Goal: Information Seeking & Learning: Understand process/instructions

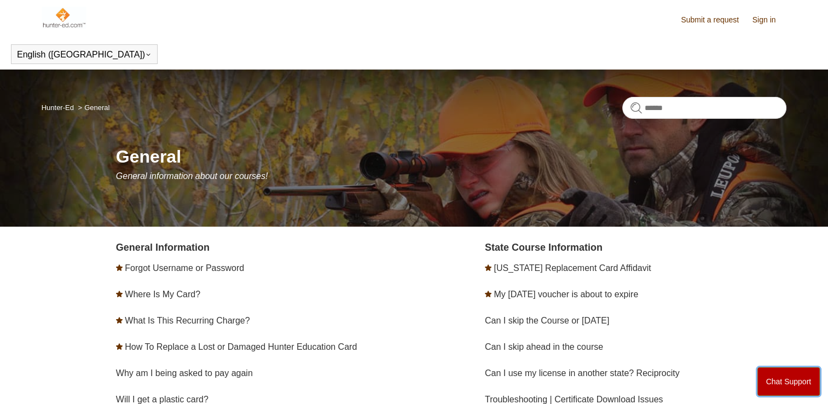
click at [778, 375] on button "Chat Support" at bounding box center [788, 381] width 63 height 28
click at [771, 21] on link "Sign in" at bounding box center [769, 19] width 34 height 11
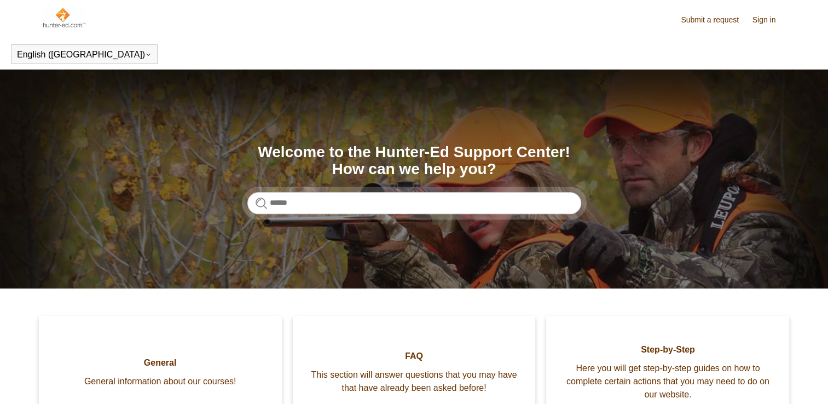
click at [309, 209] on input "Search" at bounding box center [414, 203] width 334 height 22
click at [309, 203] on input "Search" at bounding box center [414, 203] width 334 height 22
click at [299, 202] on input "Search" at bounding box center [414, 203] width 334 height 22
click at [290, 199] on input "Search" at bounding box center [414, 203] width 334 height 22
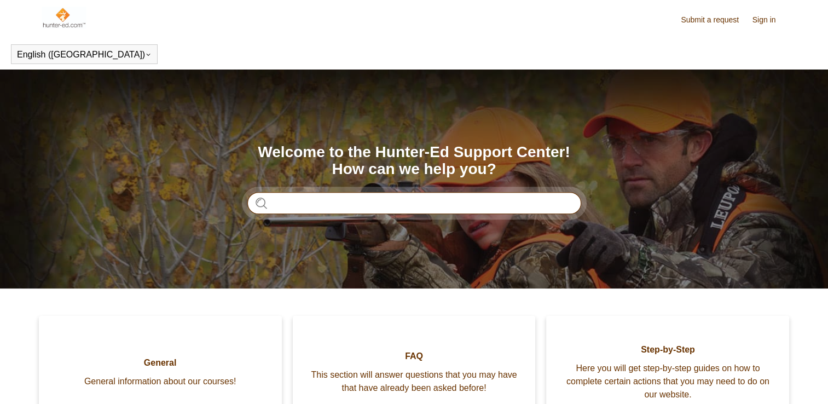
click at [515, 205] on input "Search" at bounding box center [414, 203] width 334 height 22
type input "**********"
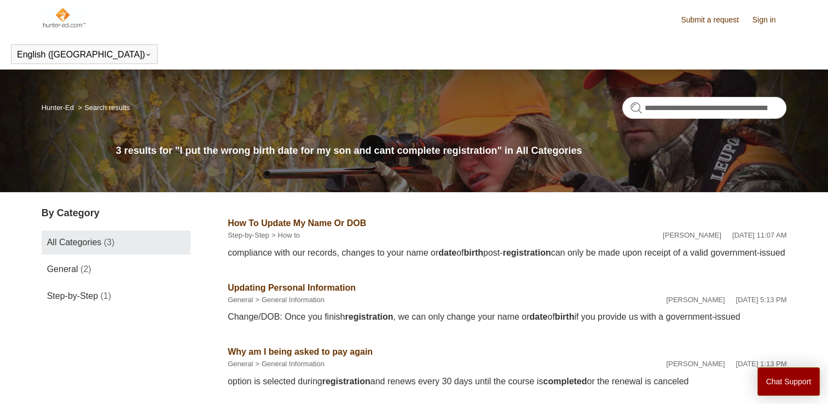
click at [337, 220] on link "How To Update My Name Or DOB" at bounding box center [297, 222] width 138 height 9
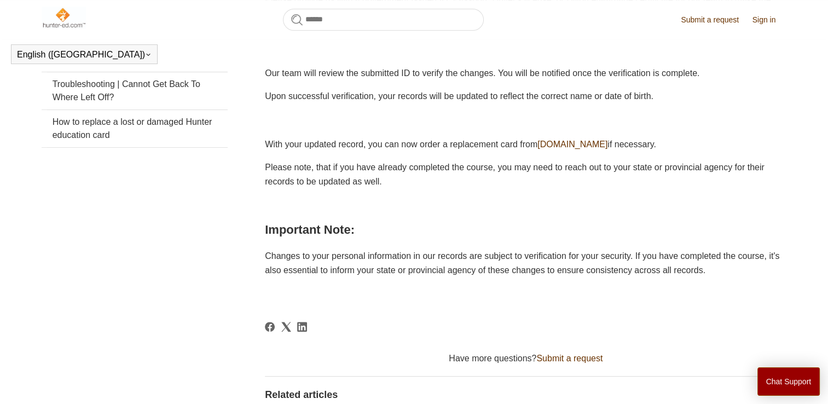
scroll to position [348, 0]
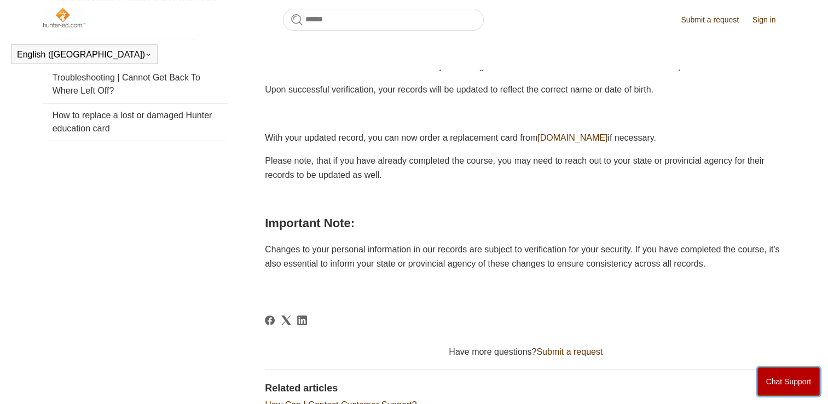
click at [783, 374] on button "Chat Support" at bounding box center [788, 381] width 63 height 28
click at [721, 19] on link "Submit a request" at bounding box center [715, 19] width 69 height 11
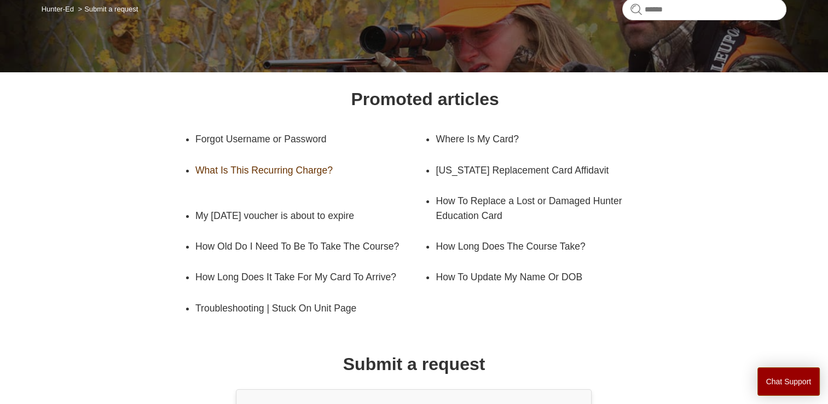
scroll to position [100, 0]
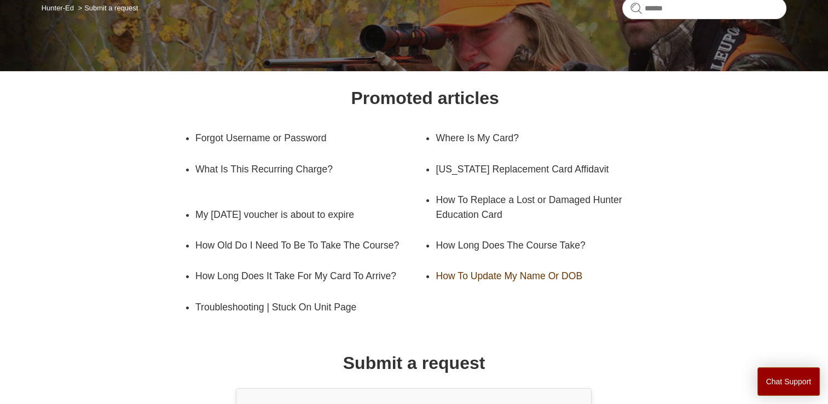
click at [526, 291] on link "How To Update My Name Or DOB" at bounding box center [541, 275] width 213 height 31
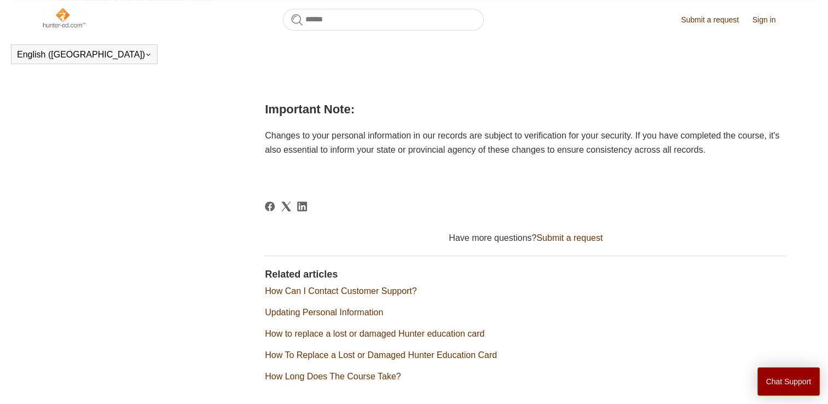
scroll to position [462, 0]
click at [556, 242] on link "Submit a request" at bounding box center [569, 237] width 66 height 9
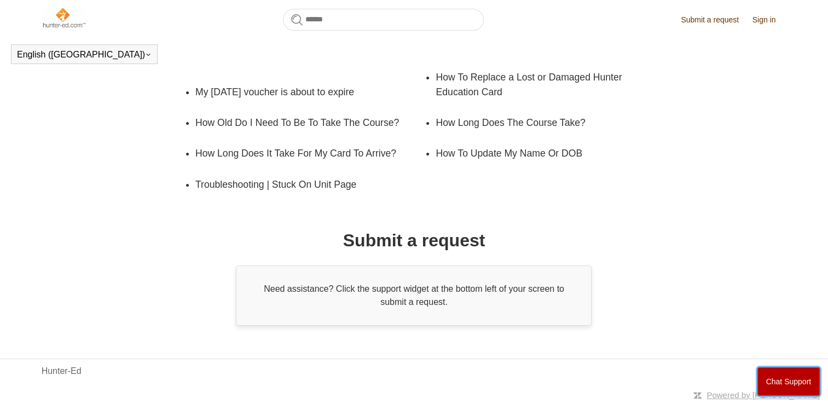
click at [799, 378] on button "Chat Support" at bounding box center [788, 381] width 63 height 28
